Goal: Information Seeking & Learning: Learn about a topic

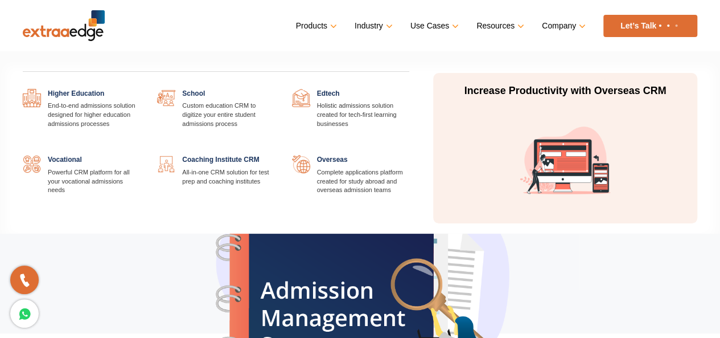
click at [367, 25] on link "Industry" at bounding box center [373, 26] width 36 height 17
click at [275, 89] on link at bounding box center [275, 89] width 0 height 0
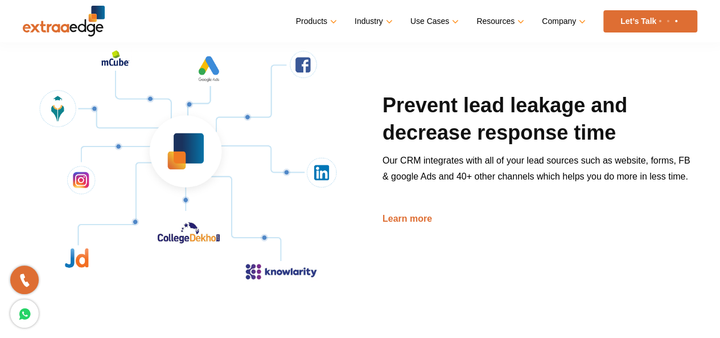
scroll to position [929, 0]
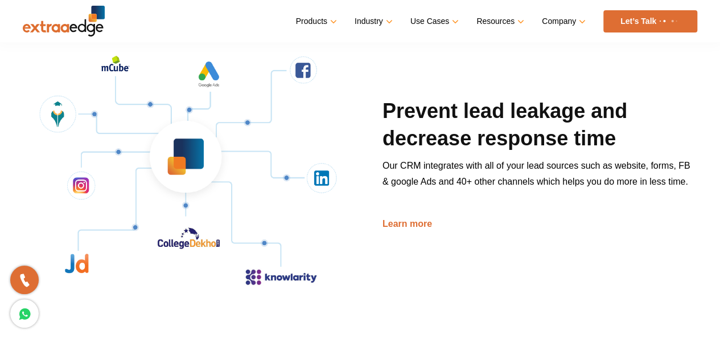
drag, startPoint x: 188, startPoint y: 138, endPoint x: 345, endPoint y: 110, distance: 159.5
click at [345, 110] on img at bounding box center [187, 164] width 329 height 329
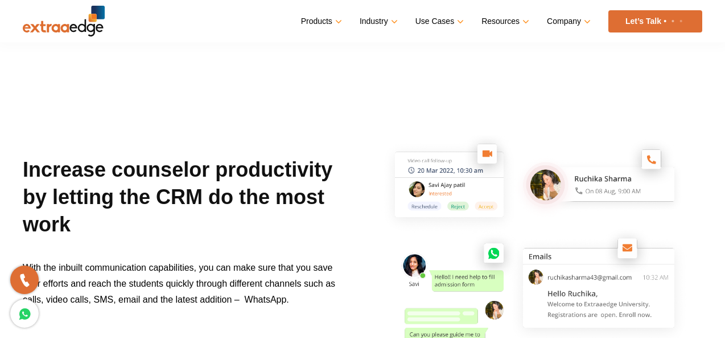
scroll to position [1221, 0]
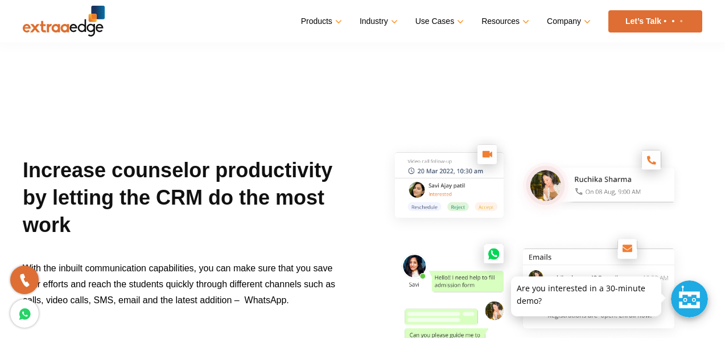
drag, startPoint x: 423, startPoint y: 174, endPoint x: 450, endPoint y: 117, distance: 62.4
click at [450, 117] on img at bounding box center [536, 253] width 331 height 331
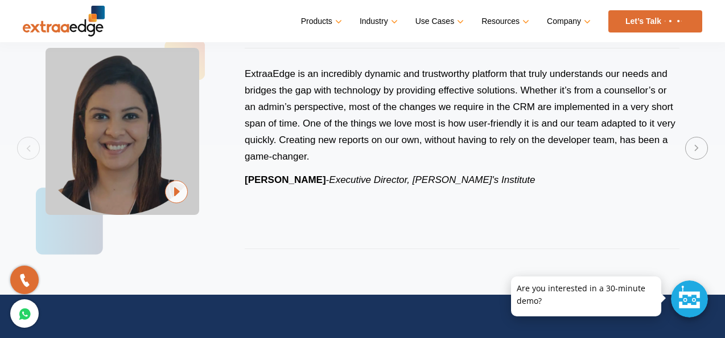
scroll to position [2709, 0]
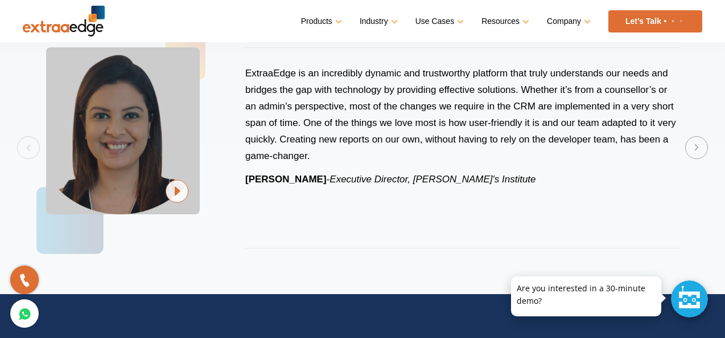
drag, startPoint x: 115, startPoint y: 138, endPoint x: 335, endPoint y: 264, distance: 253.2
click at [335, 264] on div "ExtraaEdge is an incredibly dynamic and trustworthy platform that truly underst…" at bounding box center [363, 147] width 680 height 246
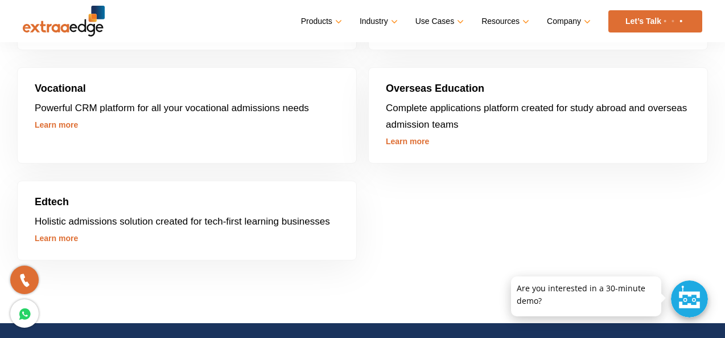
scroll to position [3482, 0]
